Goal: Task Accomplishment & Management: Manage account settings

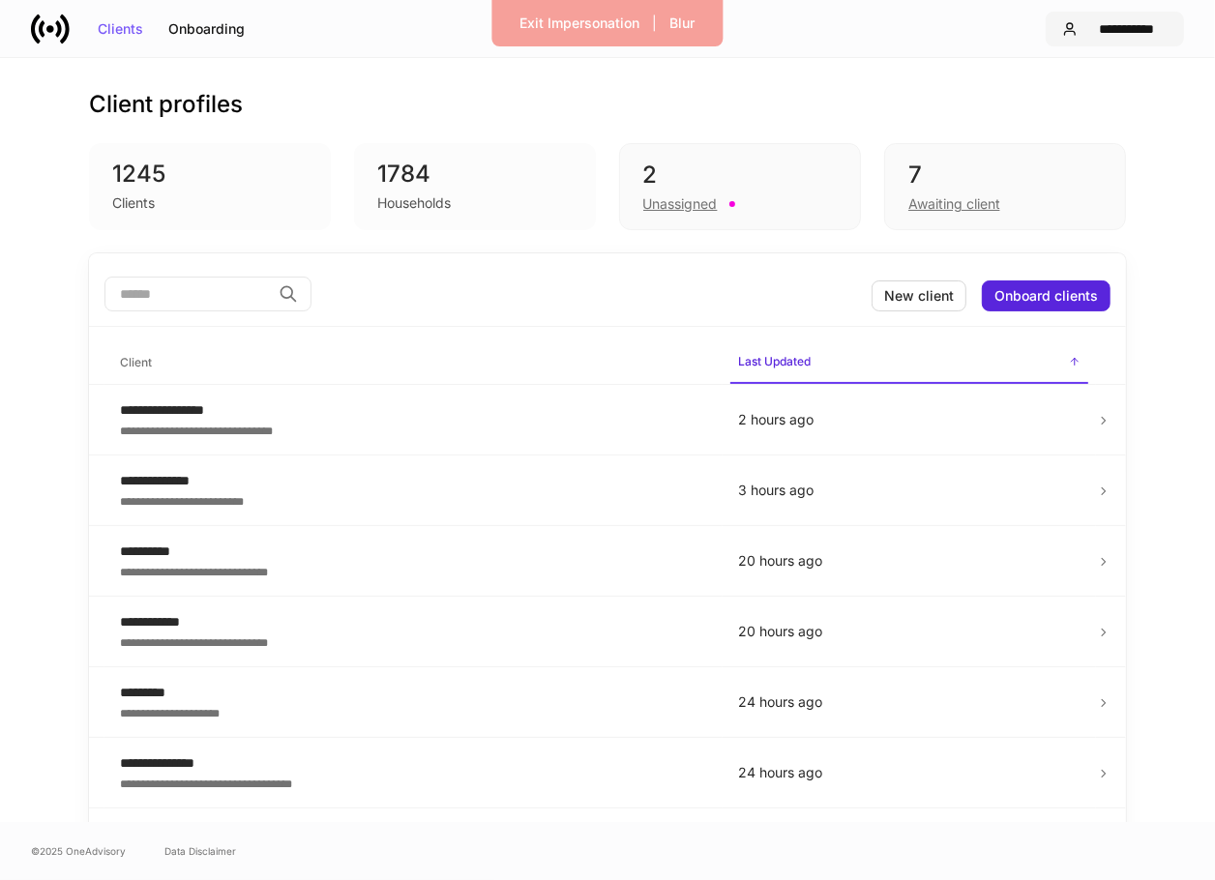
click at [1131, 40] on button "**********" at bounding box center [1115, 29] width 138 height 35
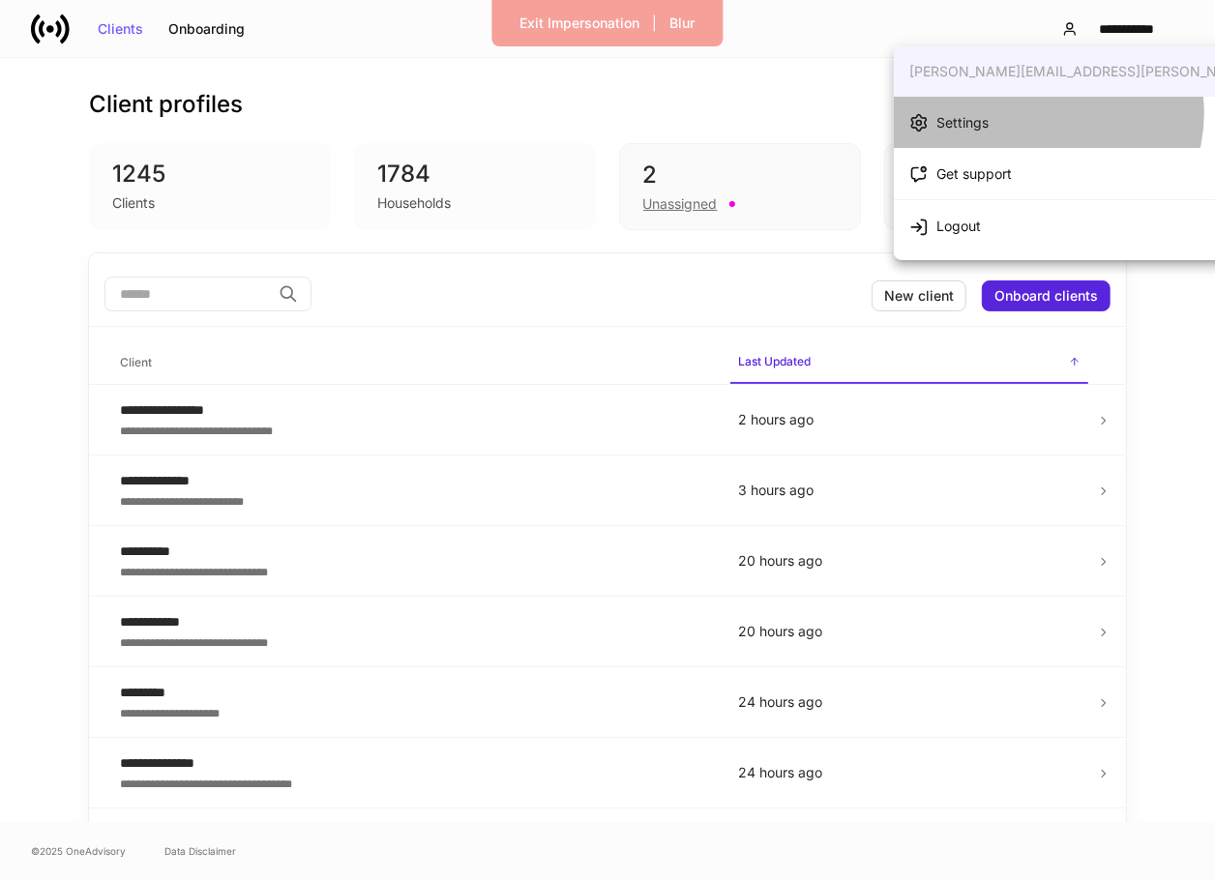
click at [1047, 113] on li "Settings" at bounding box center [1137, 122] width 487 height 51
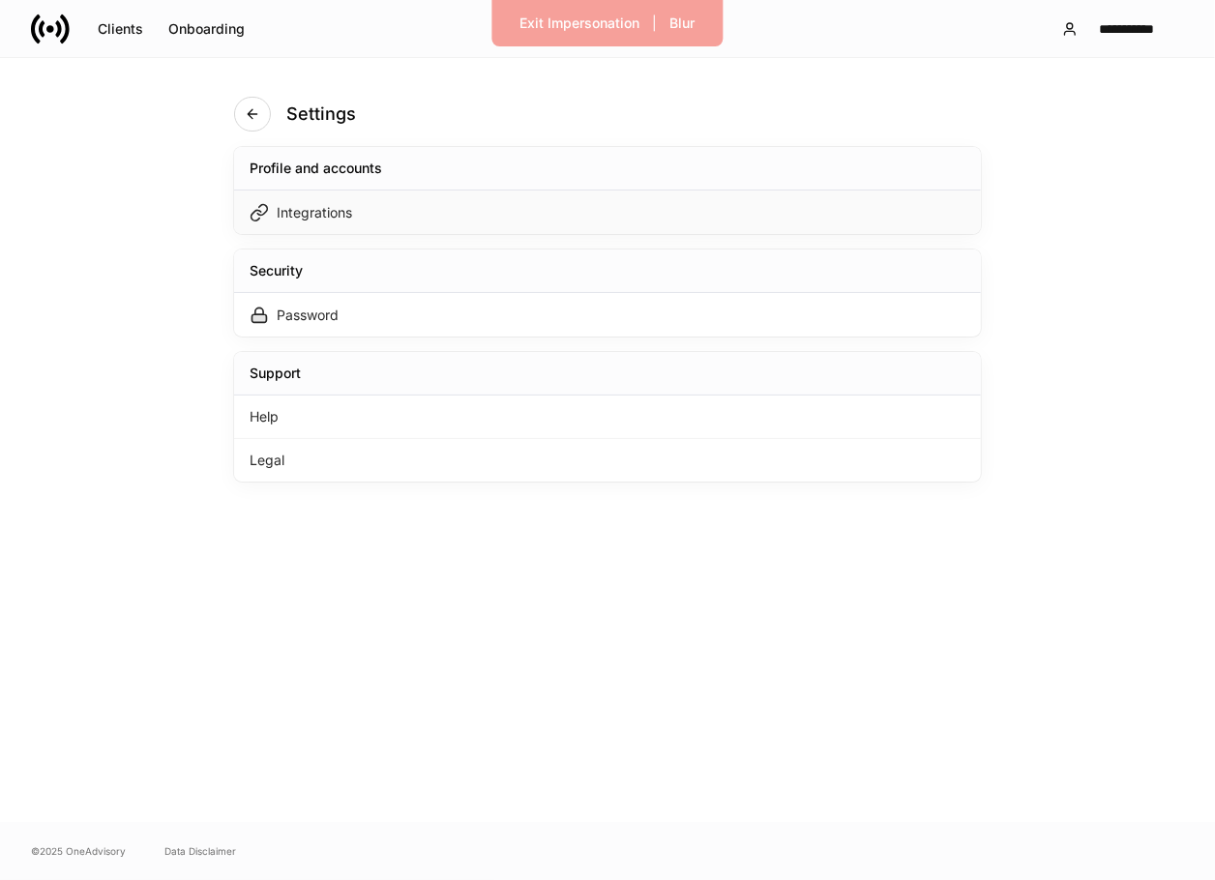
click at [647, 196] on div "Integrations" at bounding box center [607, 213] width 747 height 44
